Goal: Task Accomplishment & Management: Use online tool/utility

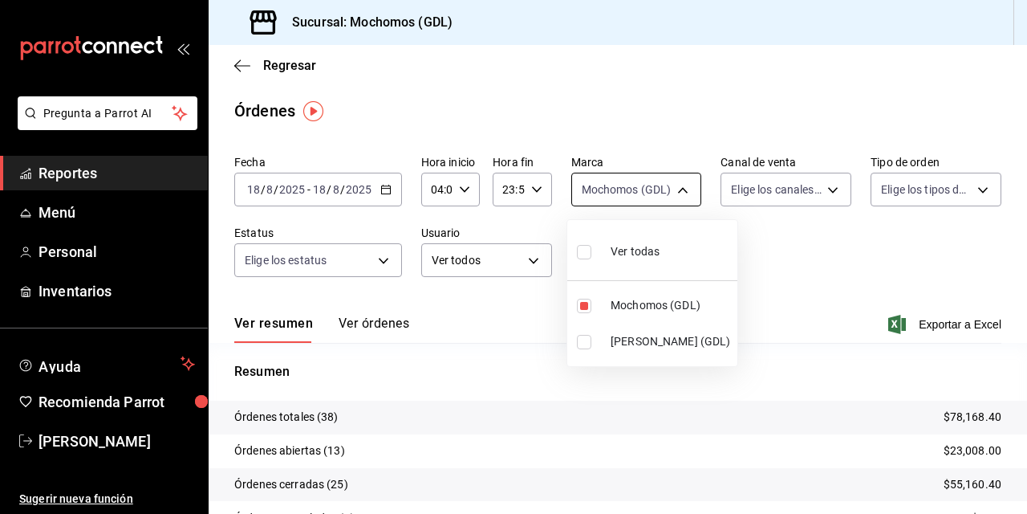
click at [680, 189] on body "Pregunta a Parrot AI Reportes Menú Personal Inventarios Ayuda Recomienda Parrot…" at bounding box center [513, 257] width 1027 height 514
click at [584, 337] on input "checkbox" at bounding box center [584, 342] width 14 height 14
checkbox input "true"
type input "36c25d4a-7cb0-456c-a434-e981d54830bc,9cac9703-0c5a-4d8b-addd-5b6b571d65b9"
checkbox input "true"
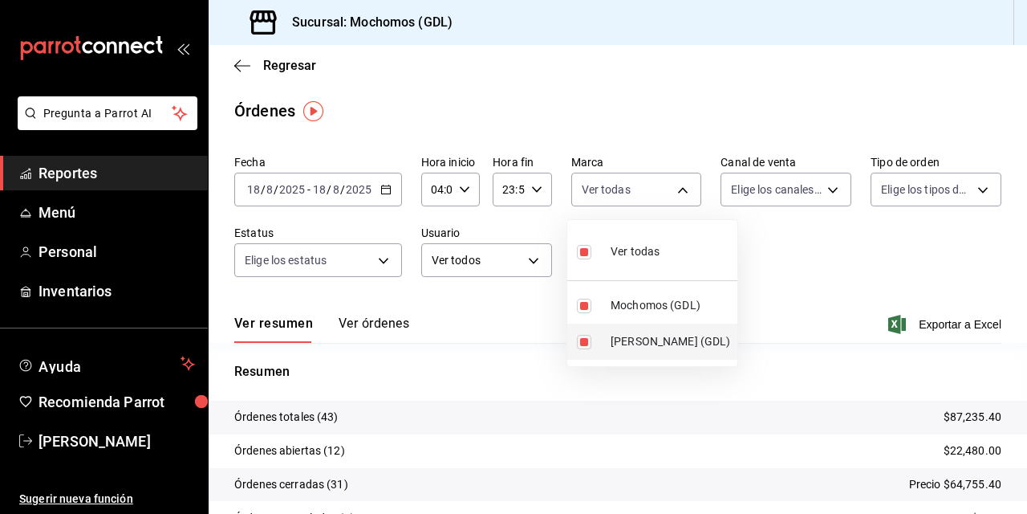
click at [580, 342] on input "checkbox" at bounding box center [584, 342] width 14 height 14
checkbox input "false"
type input "36c25d4a-7cb0-456c-a434-e981d54830bc"
checkbox input "false"
click at [788, 266] on div at bounding box center [513, 257] width 1027 height 514
